Goal: Information Seeking & Learning: Learn about a topic

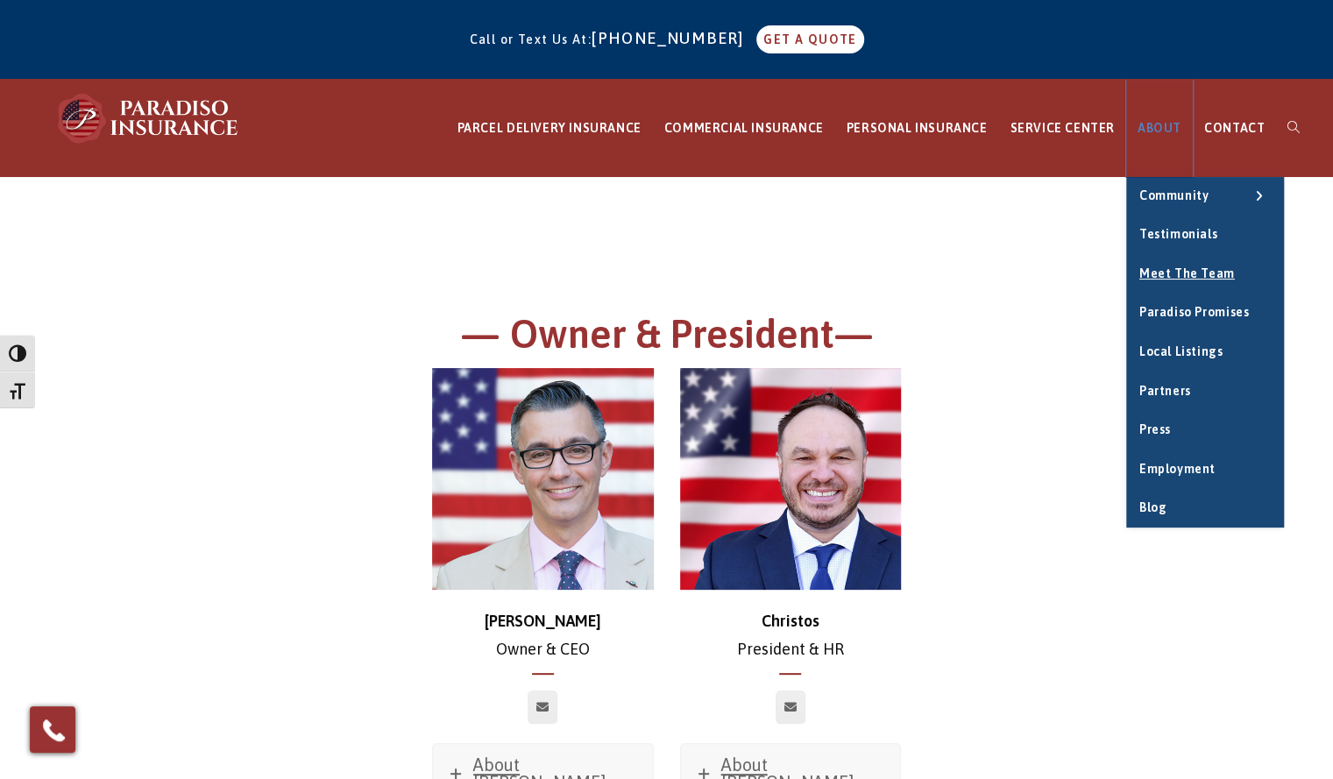
click at [1155, 124] on span "ABOUT" at bounding box center [1160, 128] width 44 height 14
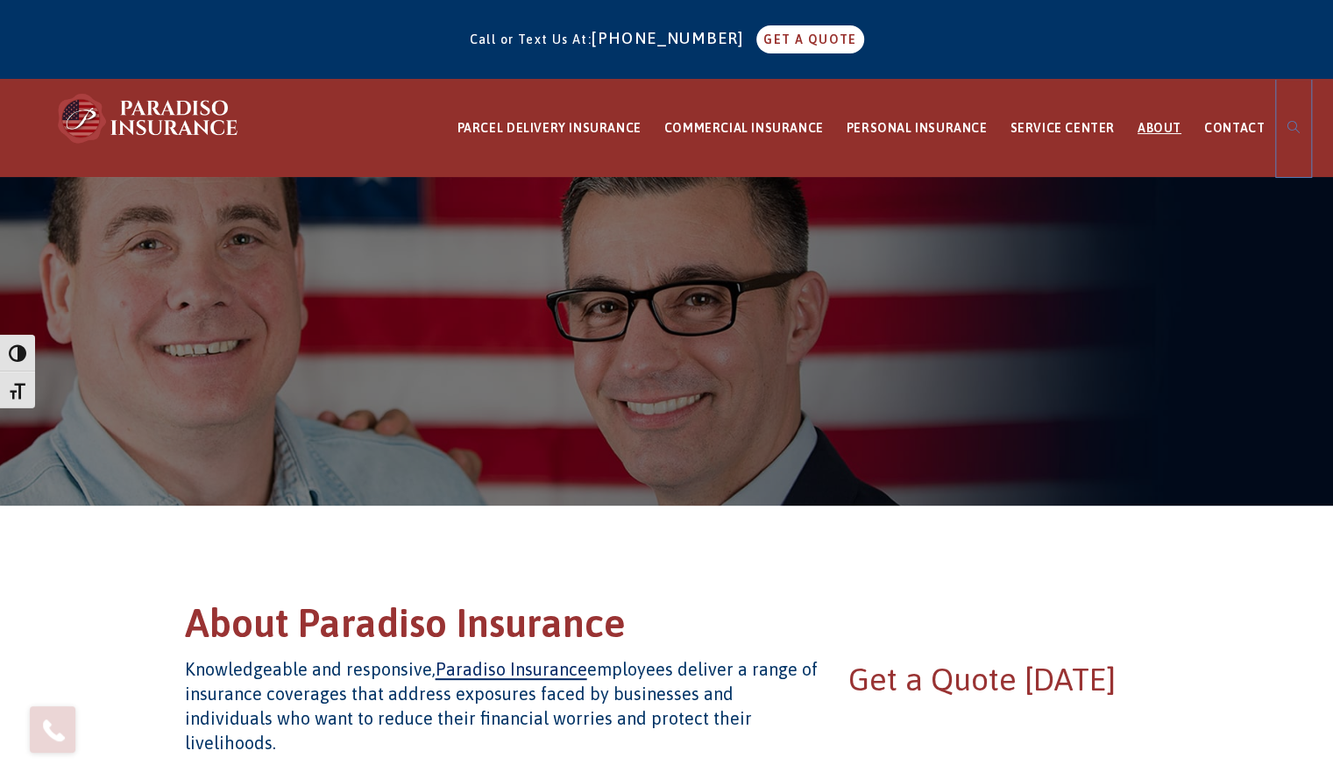
click at [1303, 132] on link "Toggle website search" at bounding box center [1293, 128] width 35 height 97
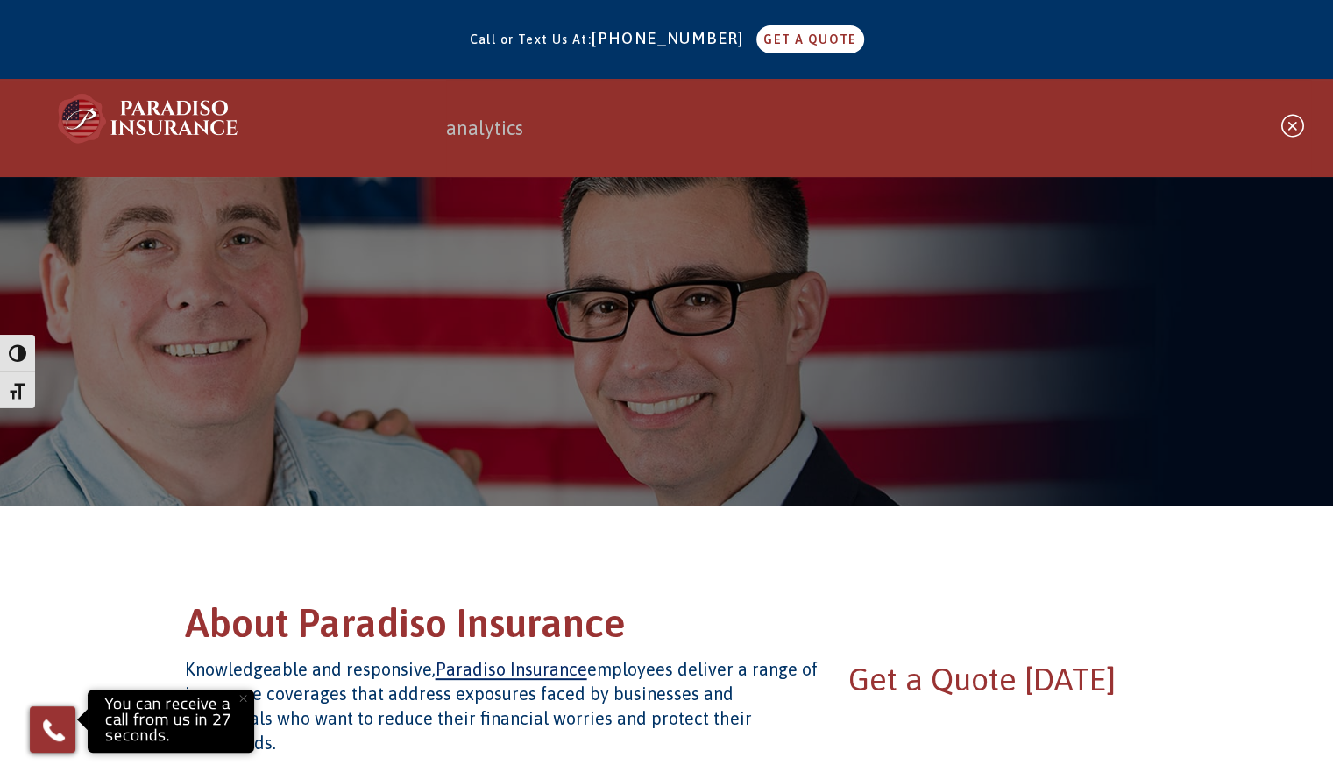
type input "analytics"
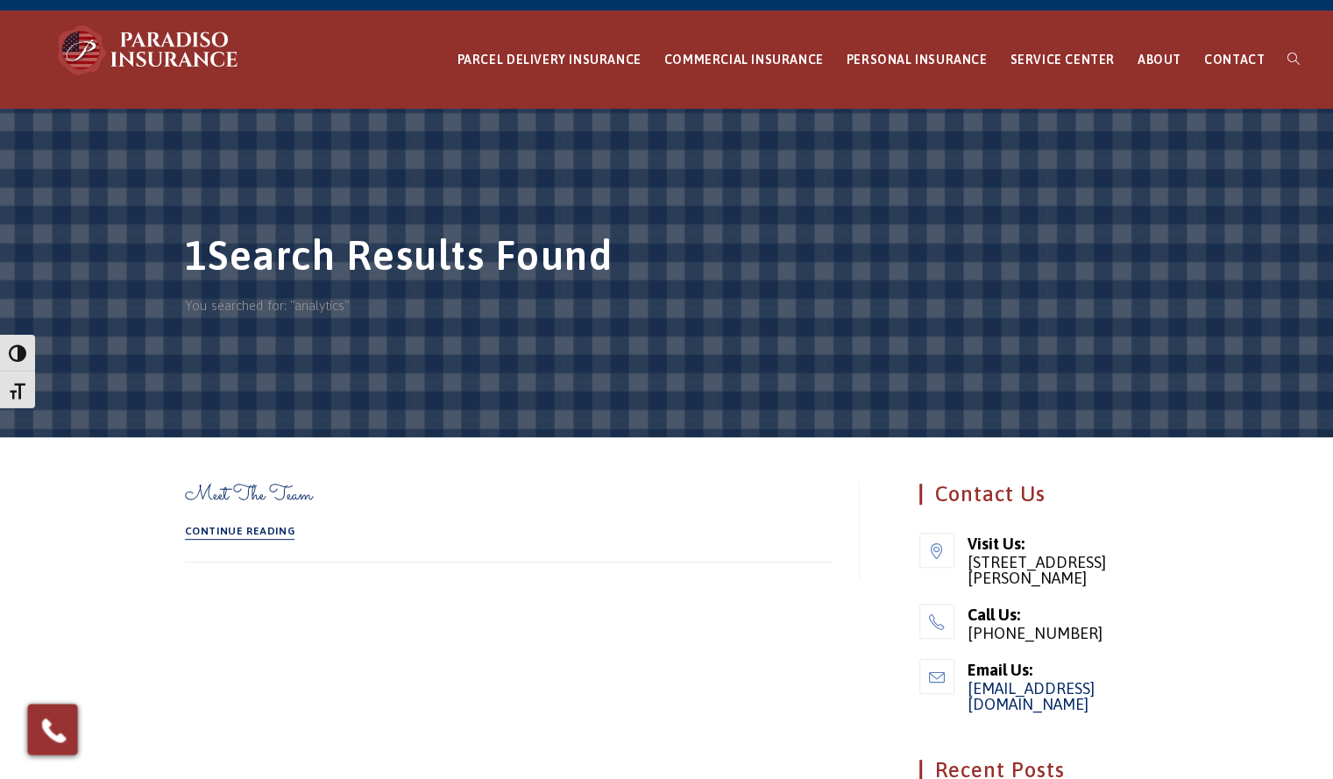
scroll to position [89, 0]
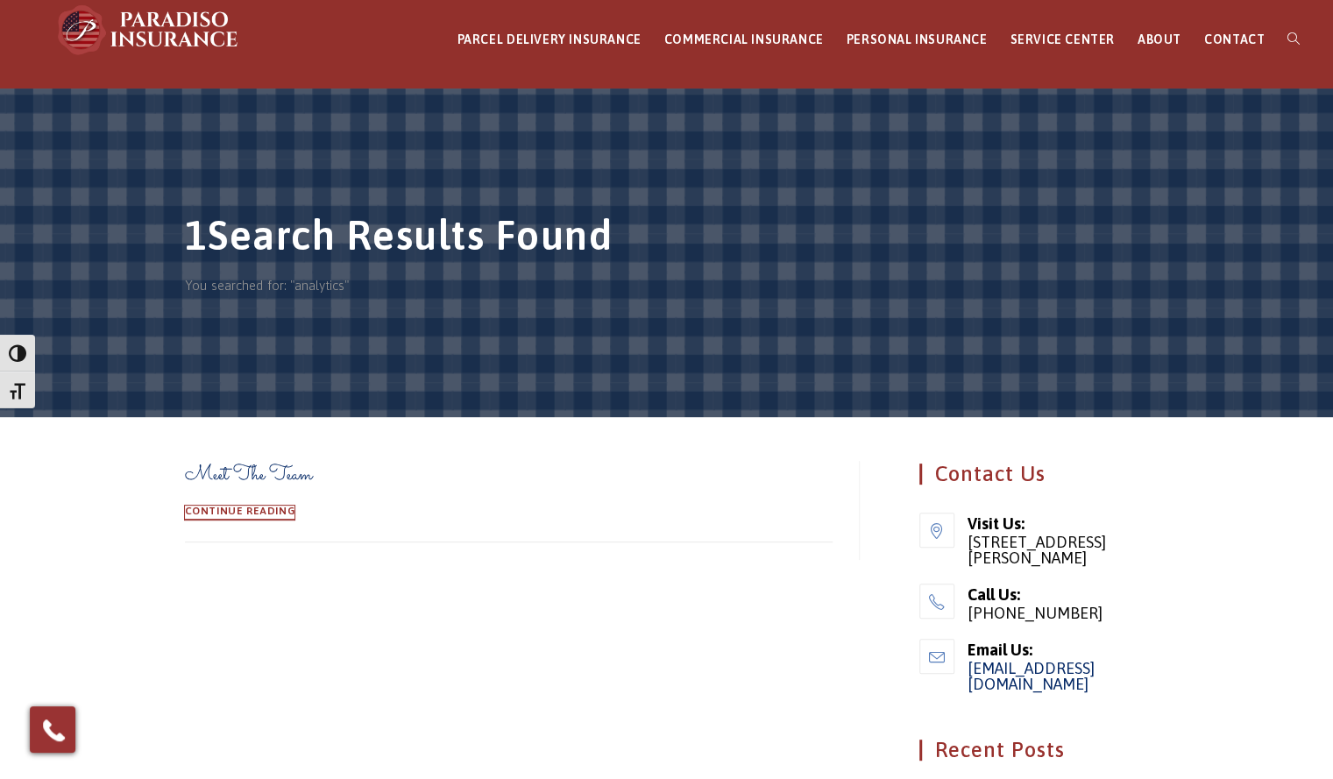
click at [249, 509] on link "Continue Reading" at bounding box center [240, 513] width 110 height 14
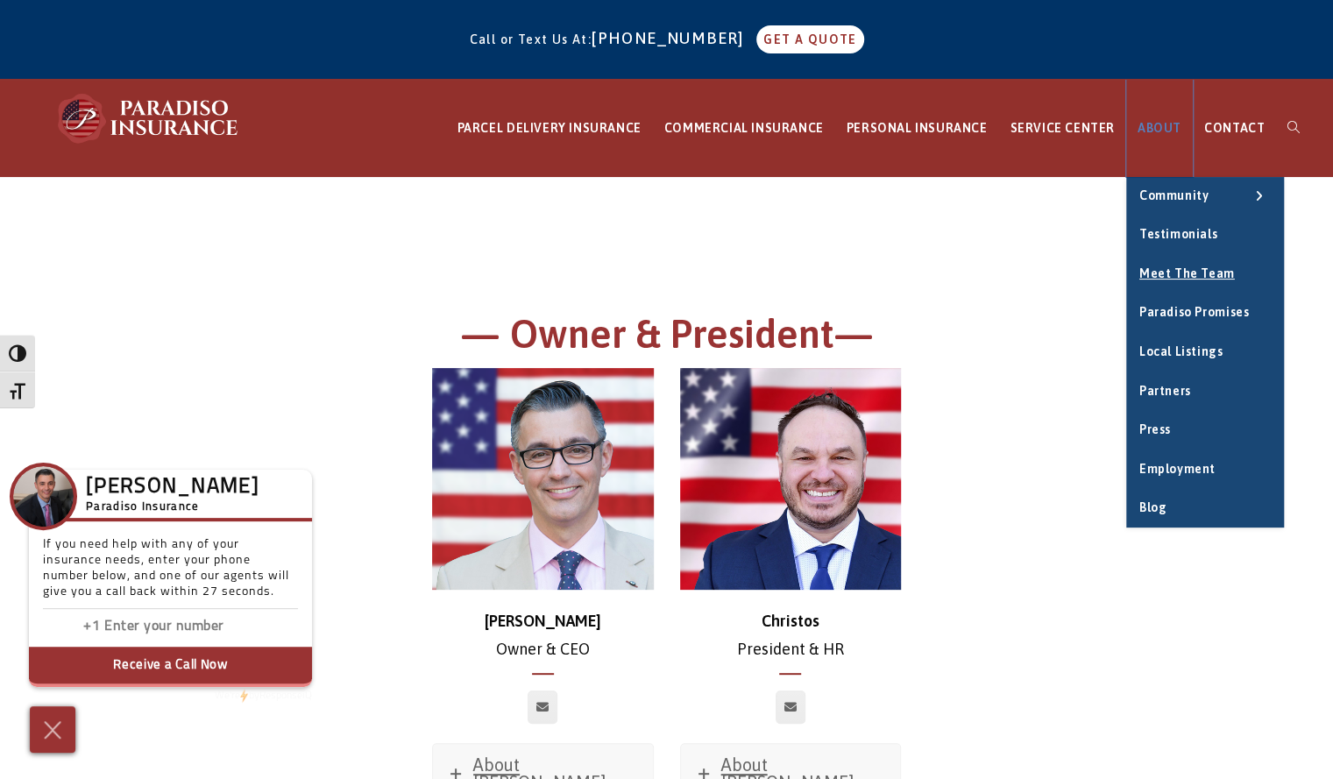
click at [1172, 122] on span "ABOUT" at bounding box center [1160, 128] width 44 height 14
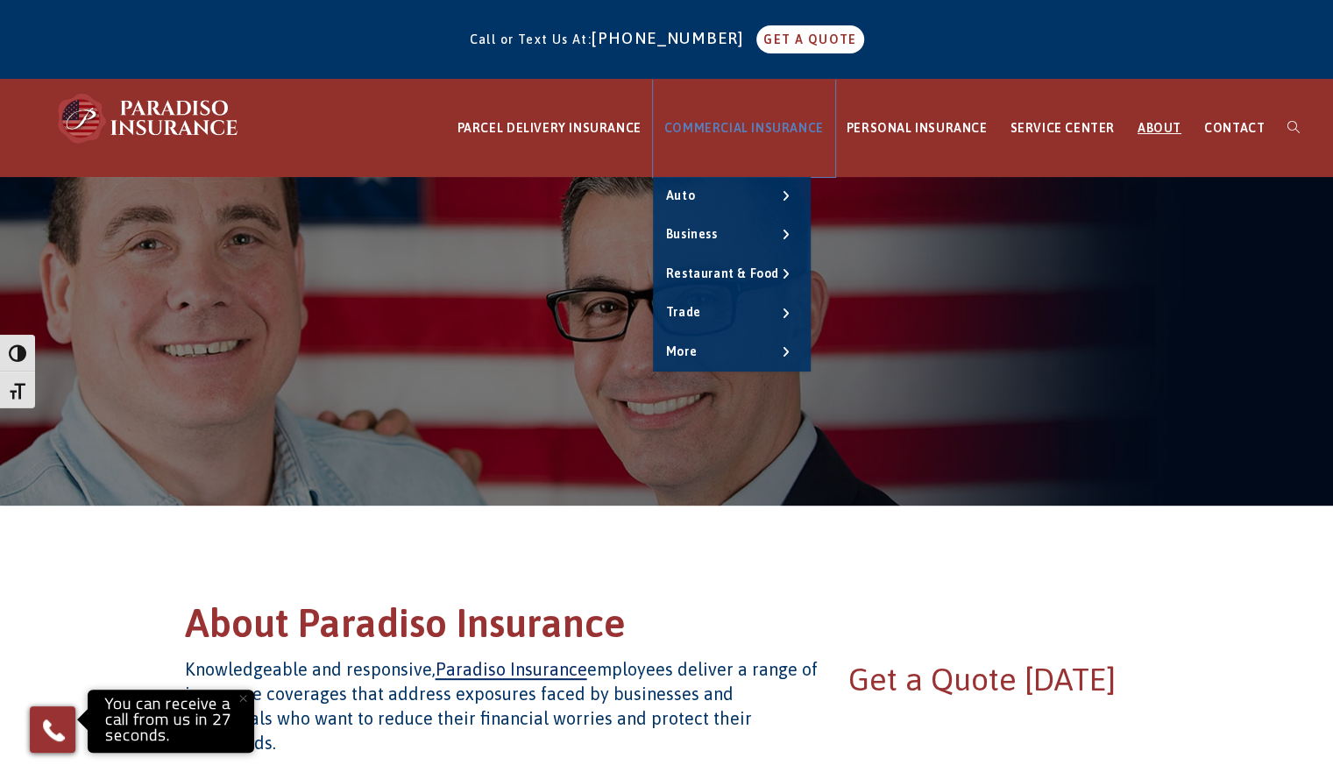
click at [743, 137] on link "COMMERCIAL INSURANCE" at bounding box center [744, 128] width 182 height 97
